Goal: Complete application form

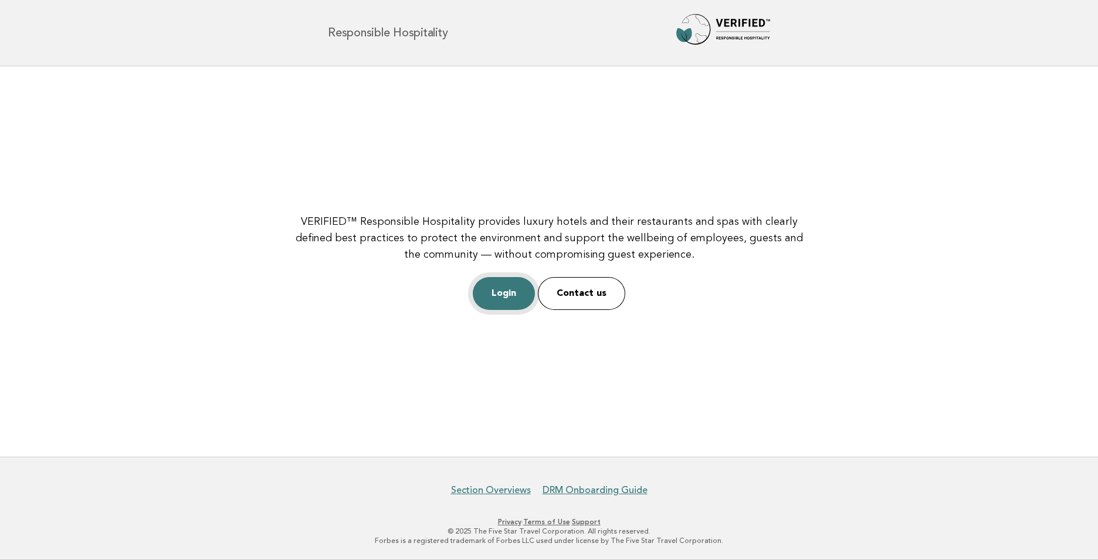
click at [507, 283] on link "Login" at bounding box center [504, 293] width 62 height 33
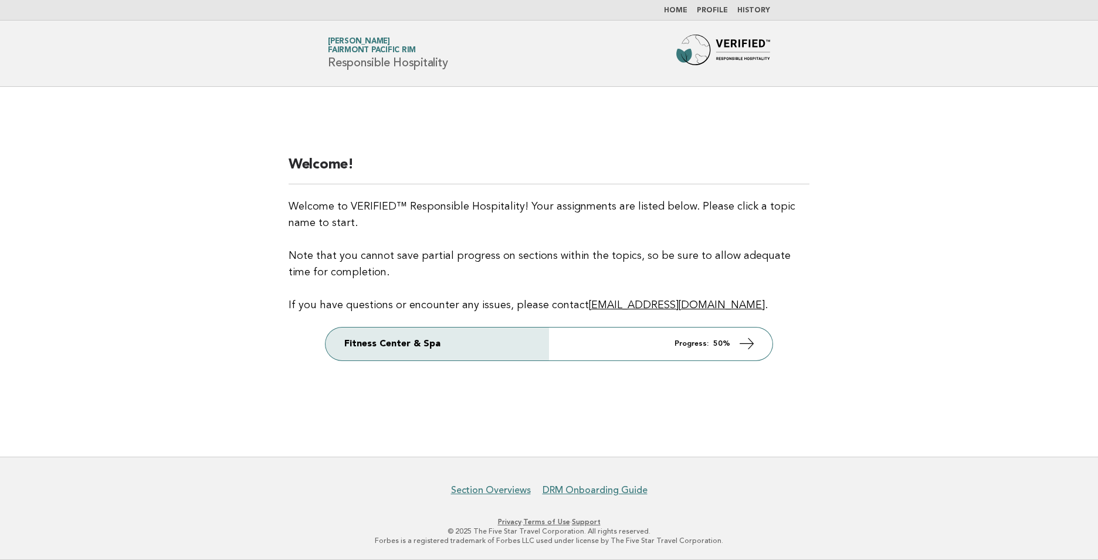
click at [852, 219] on main "Welcome! Welcome to VERIFIED™ Responsible Hospitality! Your assignments are lis…" at bounding box center [549, 272] width 1098 height 370
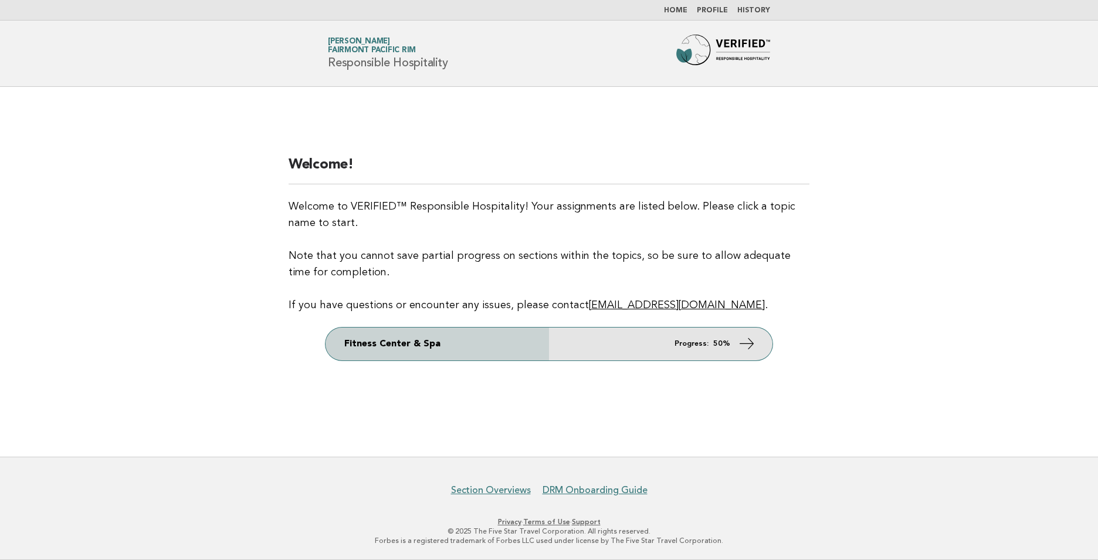
click at [667, 336] on link "Fitness Center & Spa Progress: 50%" at bounding box center [549, 343] width 447 height 33
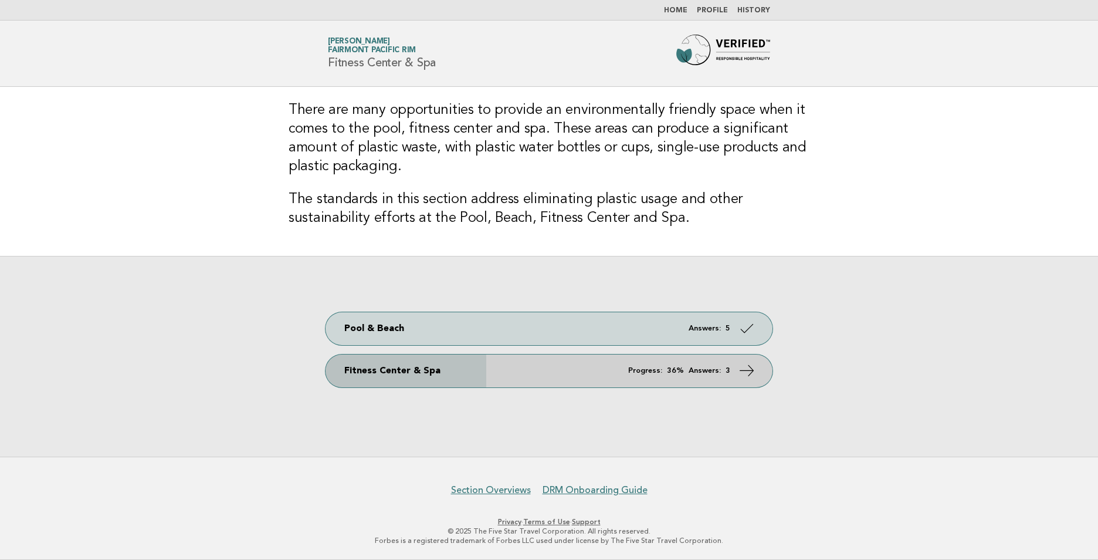
click at [655, 373] on em "Progress:" at bounding box center [645, 371] width 34 height 8
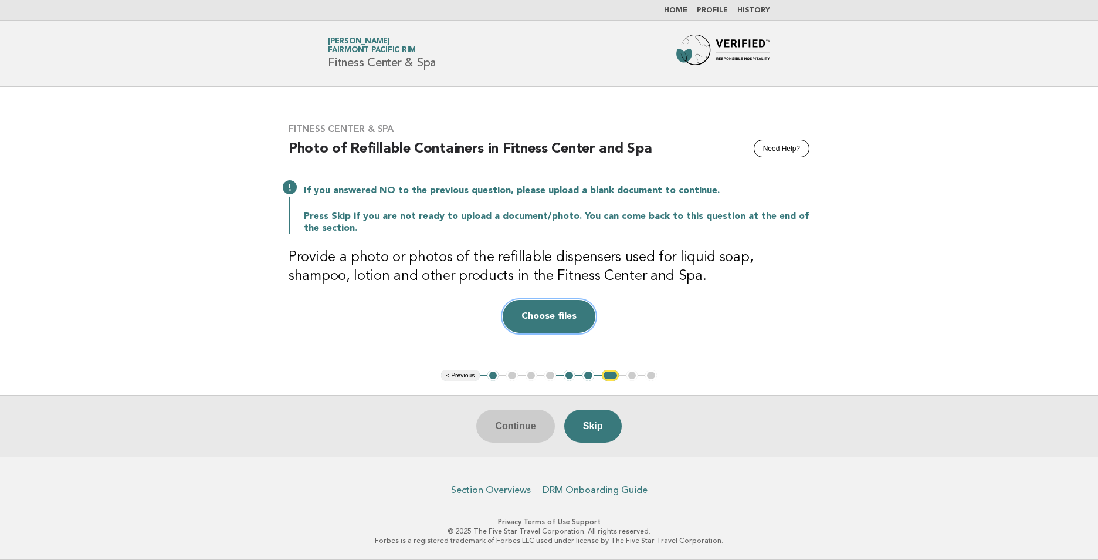
click at [560, 315] on button "Choose files" at bounding box center [549, 316] width 93 height 33
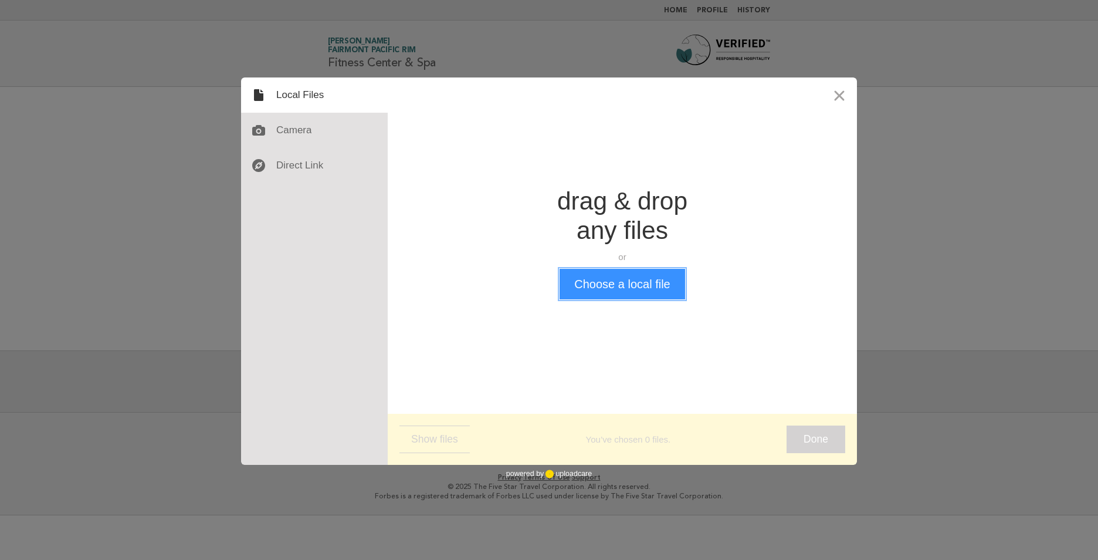
click at [647, 292] on button "Choose a local file" at bounding box center [622, 284] width 125 height 30
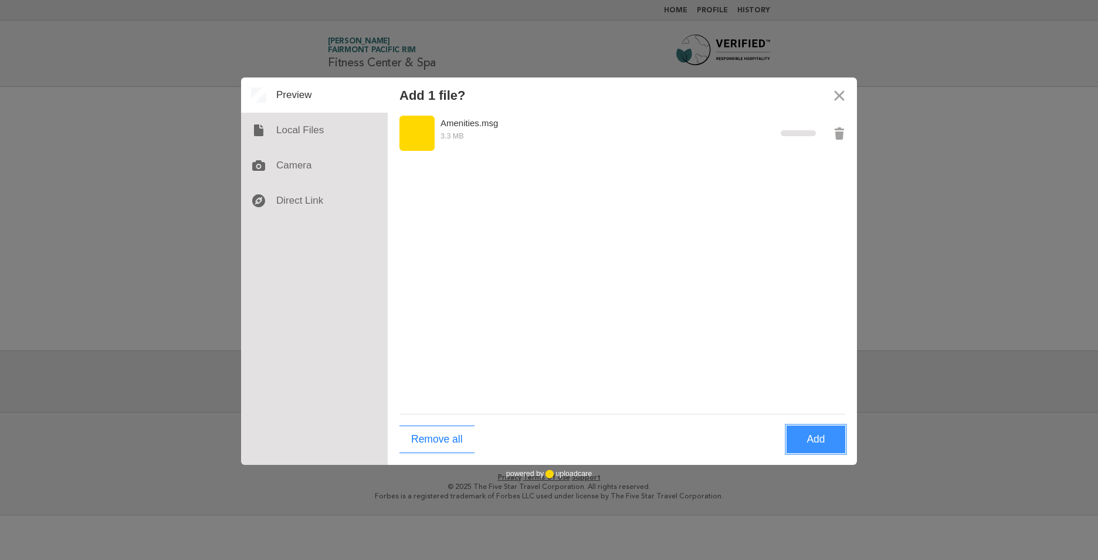
click at [832, 436] on button "Add" at bounding box center [816, 439] width 59 height 28
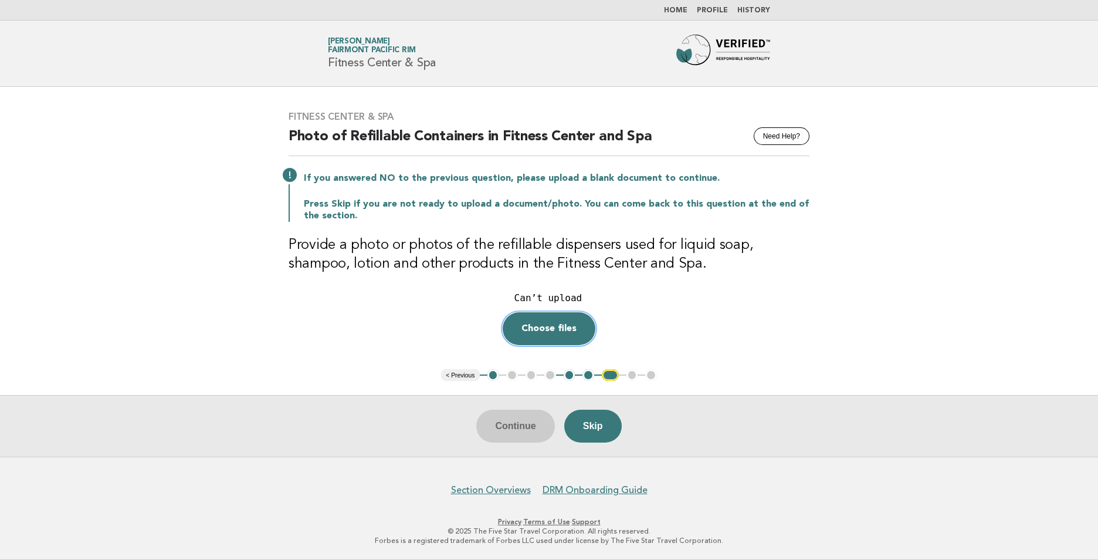
click at [559, 335] on button "Choose files" at bounding box center [549, 328] width 93 height 33
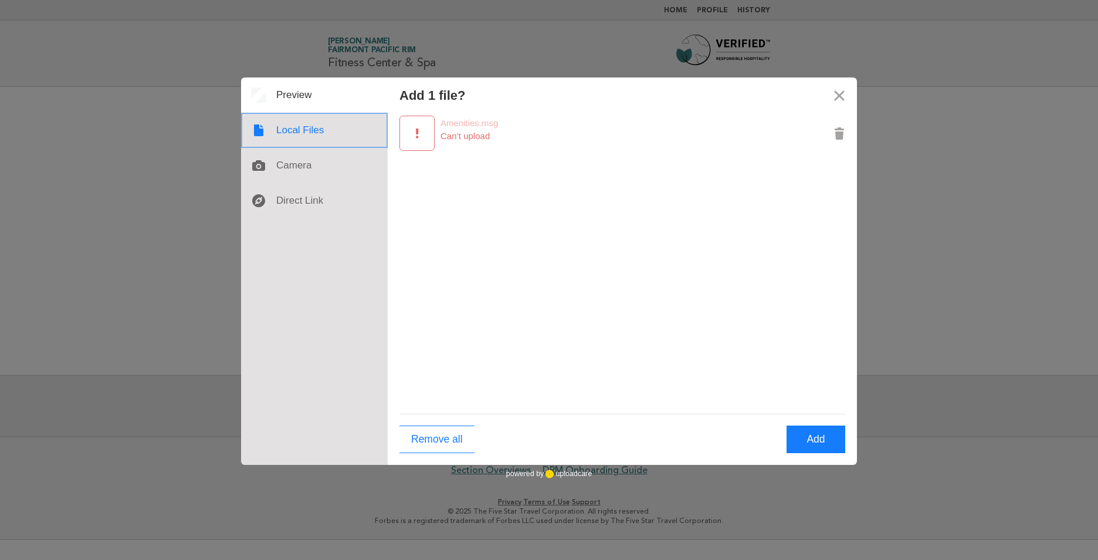
click at [310, 130] on div at bounding box center [314, 130] width 147 height 35
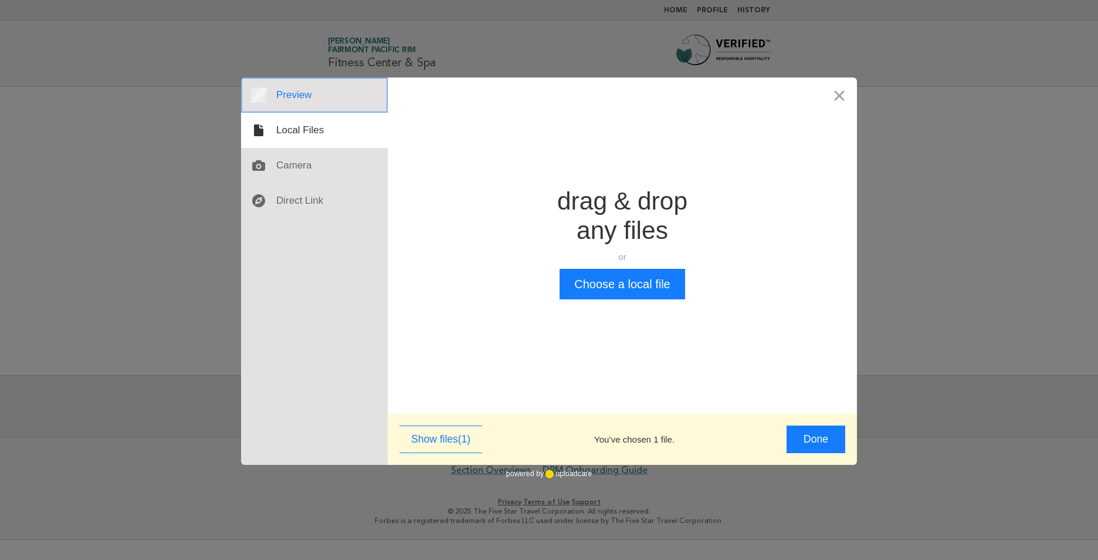
click at [305, 98] on div at bounding box center [314, 94] width 147 height 35
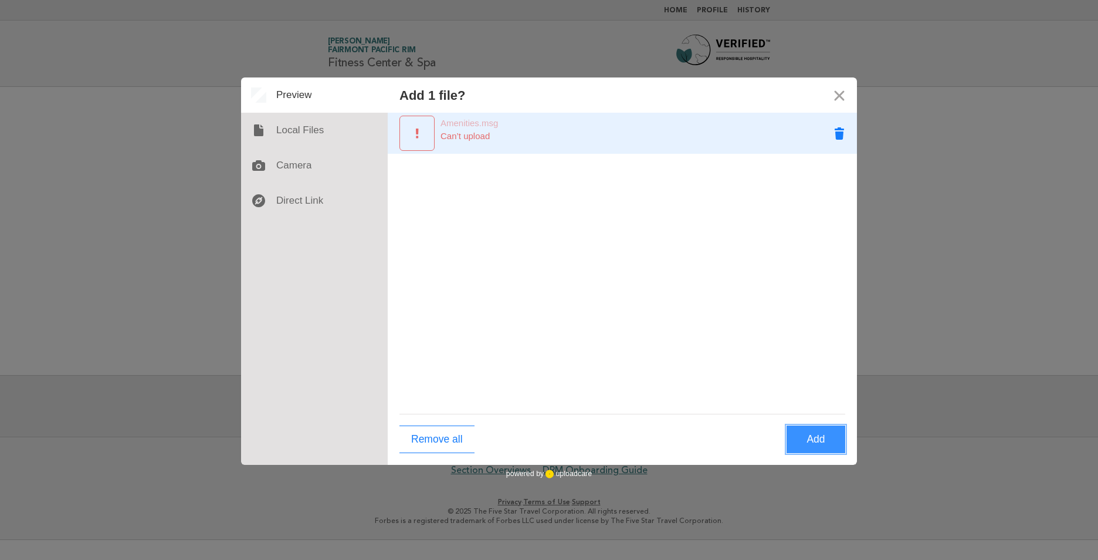
click at [834, 135] on button "Remove Amenities.msg" at bounding box center [839, 133] width 35 height 35
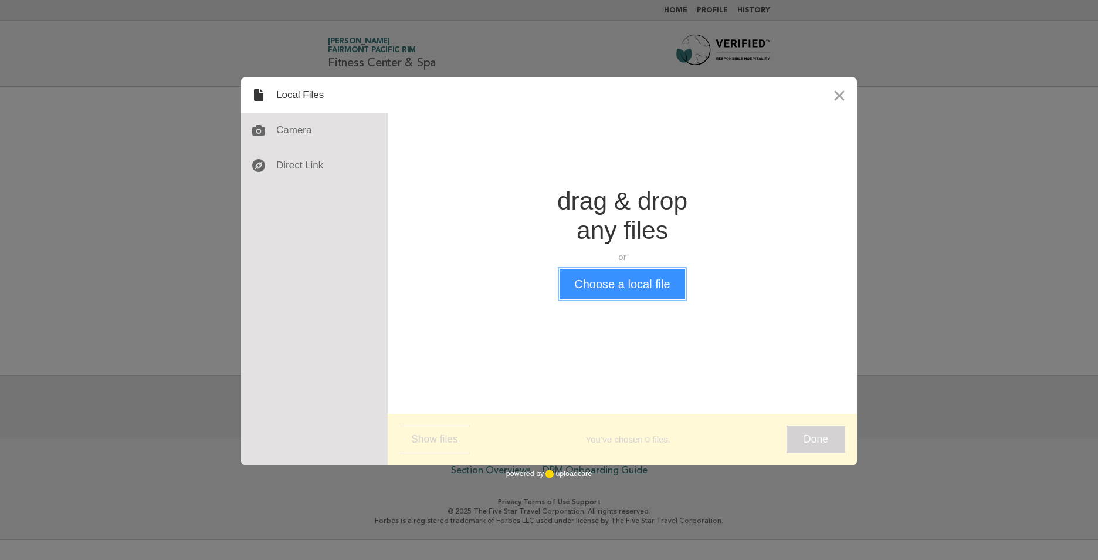
click at [642, 282] on button "Choose a local file" at bounding box center [622, 284] width 125 height 30
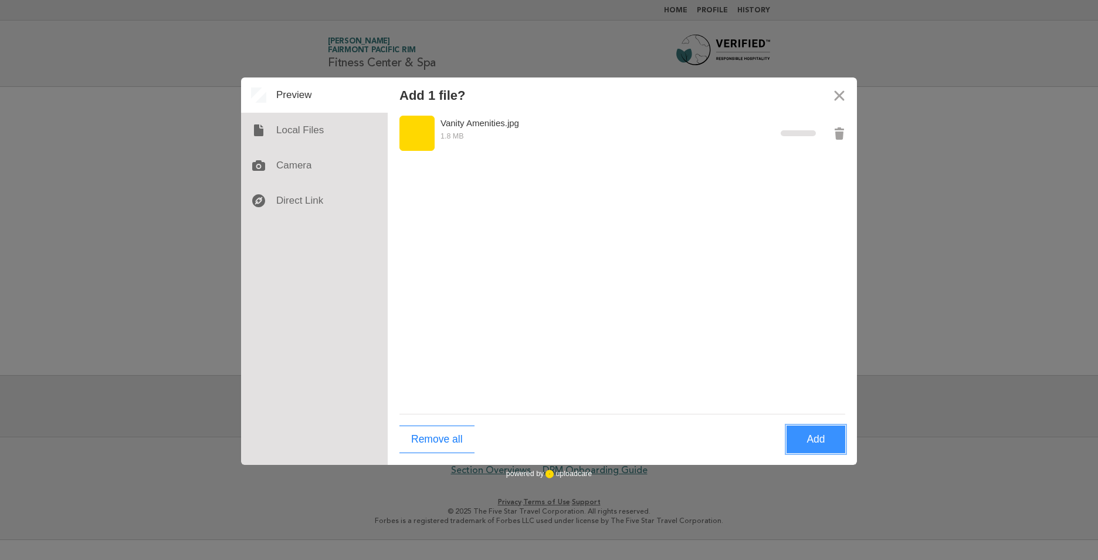
click at [816, 439] on button "Add" at bounding box center [816, 439] width 59 height 28
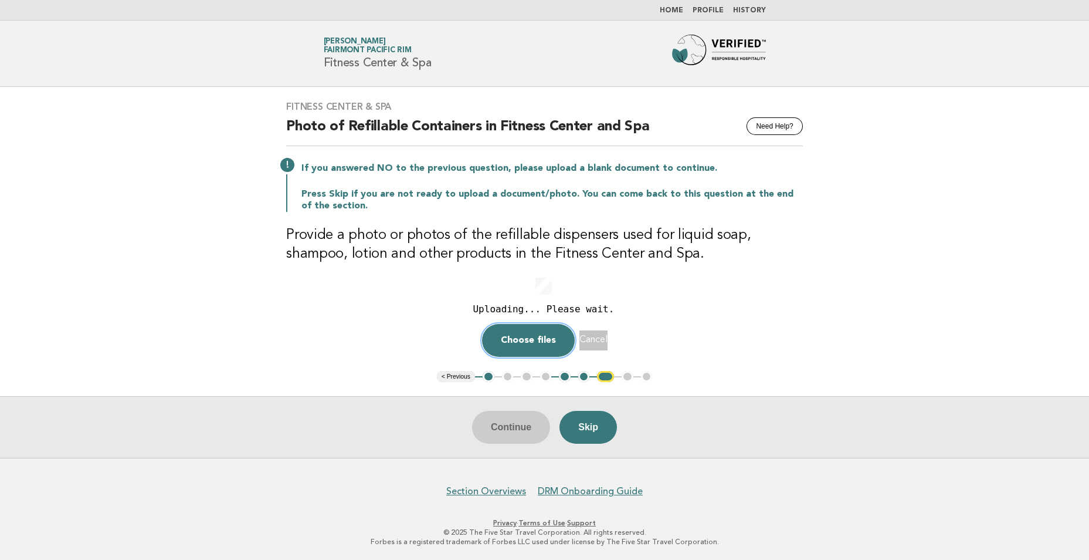
click at [514, 340] on button "Choose files" at bounding box center [528, 340] width 93 height 33
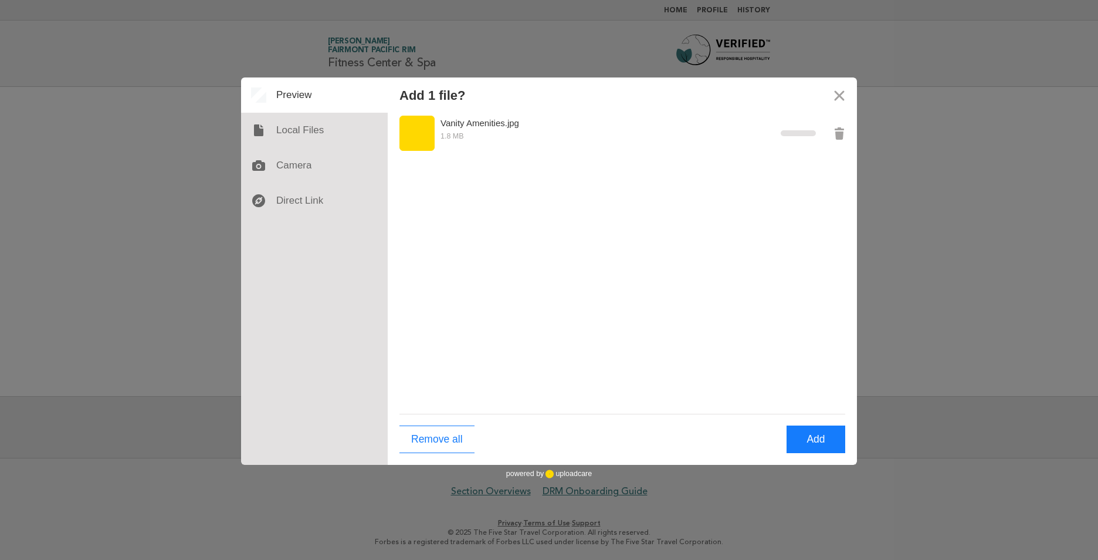
click at [721, 231] on div "Vanity Amenities.jpg 1.8 MB" at bounding box center [622, 263] width 469 height 301
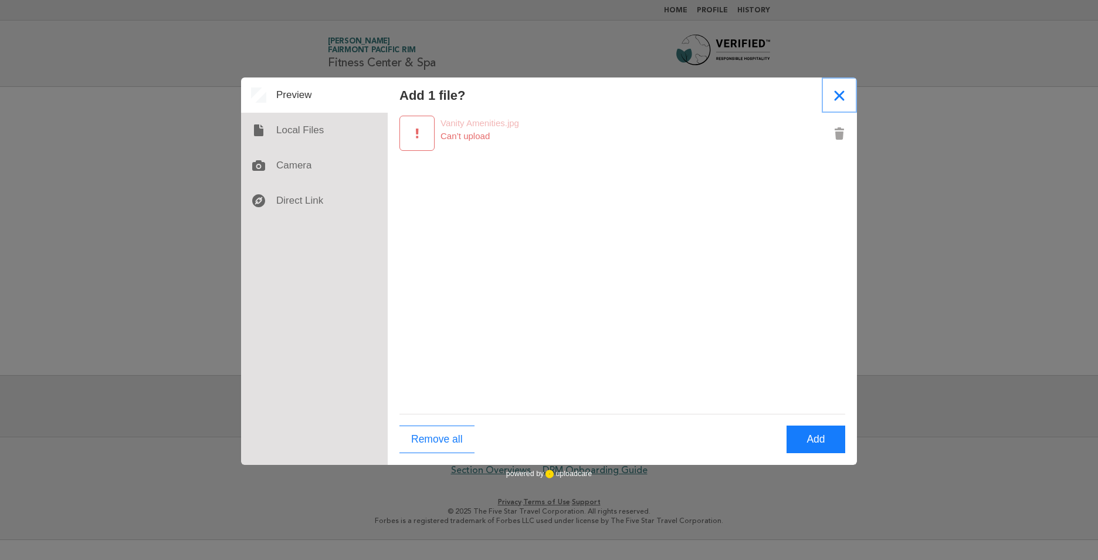
click at [842, 94] on button "Close" at bounding box center [839, 94] width 35 height 35
